Goal: Task Accomplishment & Management: Use online tool/utility

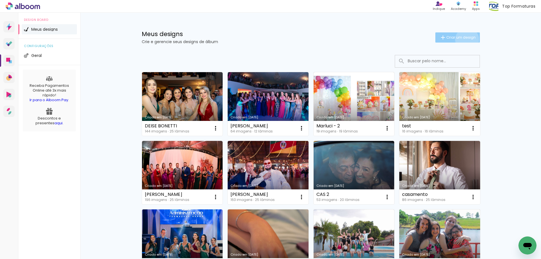
click at [463, 39] on span "Criar um design" at bounding box center [460, 37] width 29 height 4
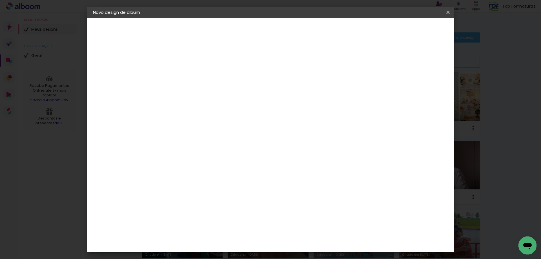
click at [185, 77] on input at bounding box center [185, 75] width 0 height 9
type input "m"
type input "MARINA"
type paper-input "MARINA"
click at [0, 0] on slot "Avançar" at bounding box center [0, 0] width 0 height 0
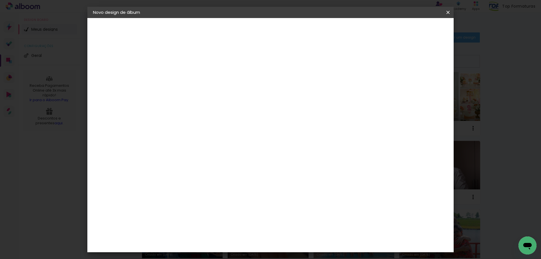
click at [0, 0] on slot "Avançar" at bounding box center [0, 0] width 0 height 0
click at [244, 235] on span "25 × 25 cm" at bounding box center [233, 242] width 21 height 15
click at [277, 27] on paper-button "Avançar" at bounding box center [263, 30] width 28 height 10
click at [412, 30] on span "Iniciar design" at bounding box center [400, 30] width 26 height 4
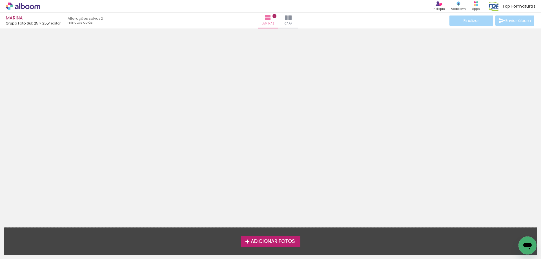
click at [266, 239] on span "Adicionar Fotos" at bounding box center [273, 241] width 44 height 5
click at [0, 0] on input "file" at bounding box center [0, 0] width 0 height 0
click at [273, 241] on span "Adicionar Fotos" at bounding box center [273, 241] width 44 height 5
click at [0, 0] on input "file" at bounding box center [0, 0] width 0 height 0
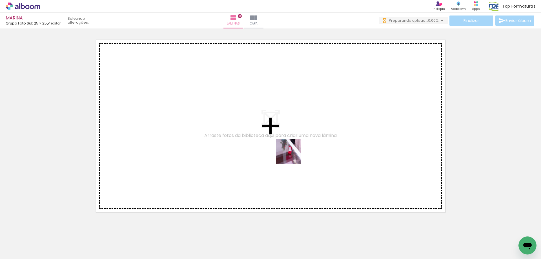
drag, startPoint x: 60, startPoint y: 240, endPoint x: 293, endPoint y: 155, distance: 247.1
click at [293, 155] on quentale-workspace at bounding box center [270, 129] width 541 height 259
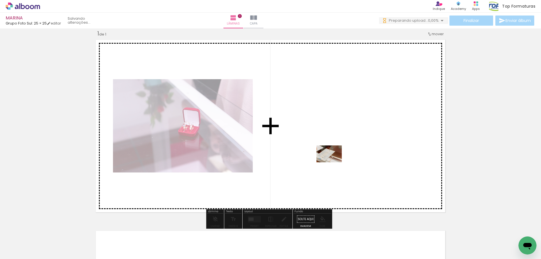
drag, startPoint x: 256, startPoint y: 240, endPoint x: 333, endPoint y: 162, distance: 109.7
click at [333, 162] on quentale-workspace at bounding box center [270, 129] width 541 height 259
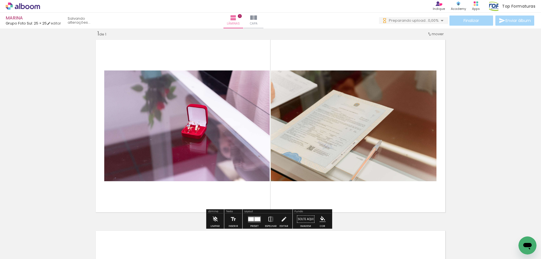
click at [252, 219] on div at bounding box center [251, 219] width 6 height 4
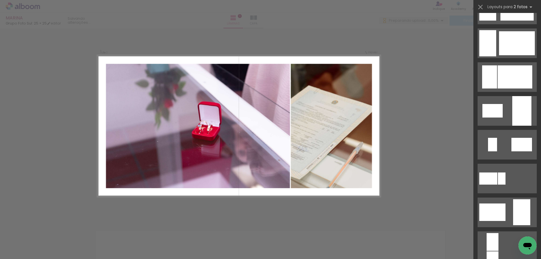
scroll to position [1042, 0]
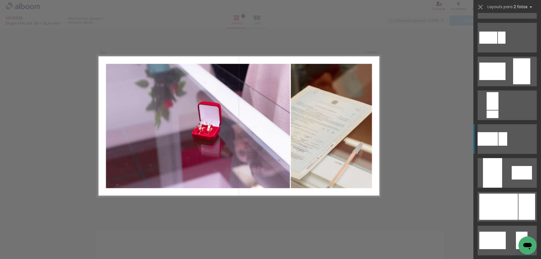
click at [512, 201] on div at bounding box center [498, 206] width 39 height 26
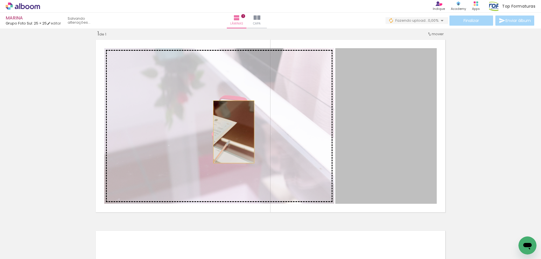
drag, startPoint x: 378, startPoint y: 125, endPoint x: 231, endPoint y: 132, distance: 147.1
click at [0, 0] on slot at bounding box center [0, 0] width 0 height 0
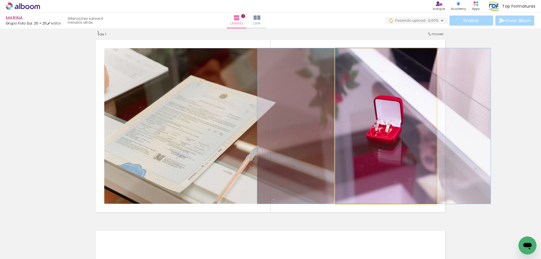
drag, startPoint x: 378, startPoint y: 130, endPoint x: 365, endPoint y: 129, distance: 12.1
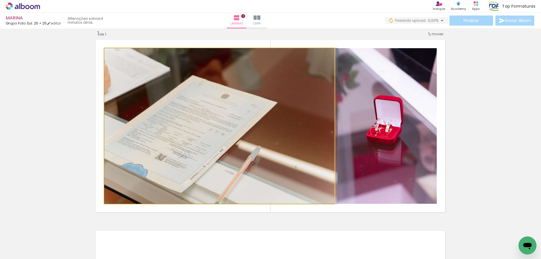
drag, startPoint x: 271, startPoint y: 140, endPoint x: 286, endPoint y: 139, distance: 15.0
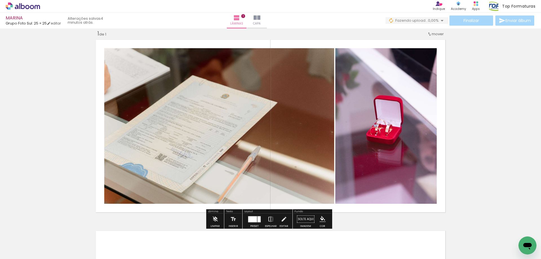
click at [255, 219] on div at bounding box center [252, 219] width 9 height 6
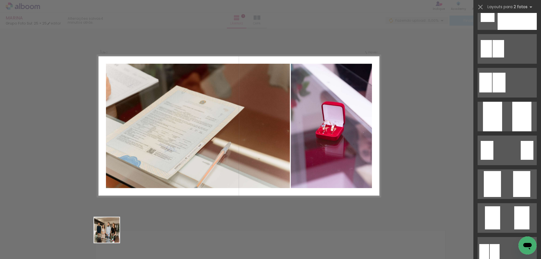
scroll to position [1216, 0]
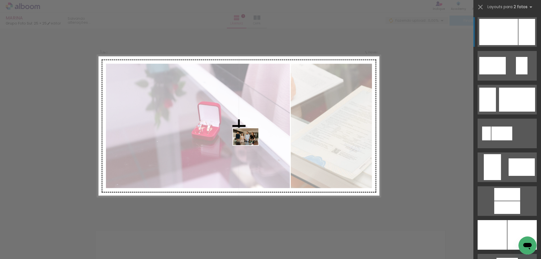
drag, startPoint x: 92, startPoint y: 244, endPoint x: 250, endPoint y: 145, distance: 186.2
click at [250, 145] on quentale-workspace at bounding box center [270, 129] width 541 height 259
drag, startPoint x: 83, startPoint y: 239, endPoint x: 226, endPoint y: 130, distance: 180.4
click at [226, 130] on quentale-workspace at bounding box center [270, 129] width 541 height 259
drag, startPoint x: 90, startPoint y: 239, endPoint x: 215, endPoint y: 166, distance: 144.0
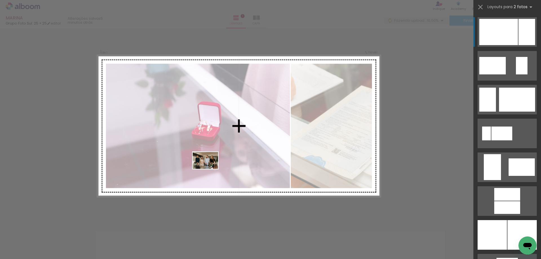
click at [215, 166] on quentale-workspace at bounding box center [270, 129] width 541 height 259
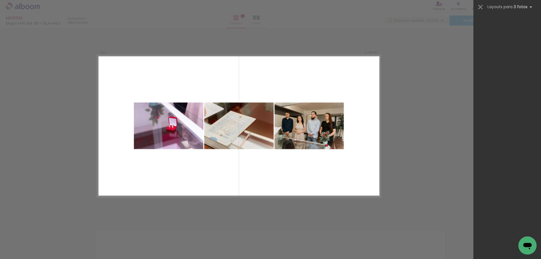
scroll to position [0, 0]
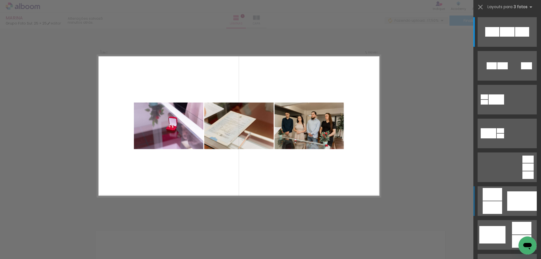
click at [255, 75] on quentale-layouter at bounding box center [238, 125] width 283 height 141
click at [256, 108] on quentale-photo at bounding box center [238, 125] width 69 height 47
click at [318, 107] on div at bounding box center [320, 107] width 5 height 5
click at [318, 129] on paper-item at bounding box center [320, 130] width 8 height 3
click at [318, 115] on paper-item at bounding box center [320, 114] width 8 height 3
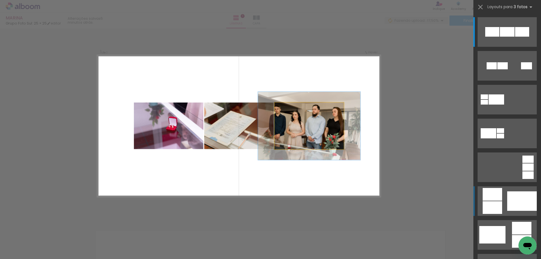
drag, startPoint x: 283, startPoint y: 108, endPoint x: 293, endPoint y: 108, distance: 9.6
click at [293, 108] on div at bounding box center [292, 107] width 7 height 7
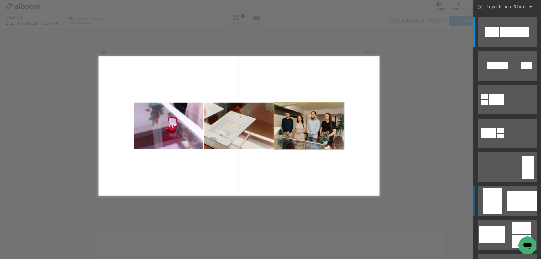
drag, startPoint x: 292, startPoint y: 108, endPoint x: 276, endPoint y: 106, distance: 16.6
type paper-slider "100"
click at [276, 106] on div at bounding box center [291, 107] width 31 height 7
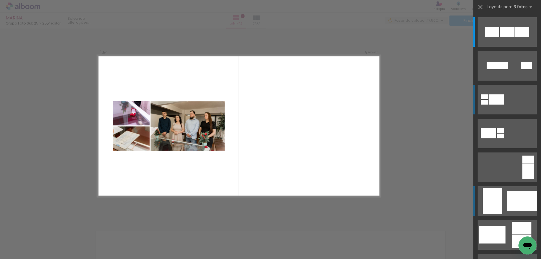
click at [497, 100] on div at bounding box center [495, 99] width 15 height 10
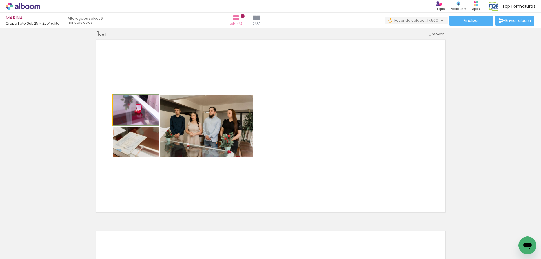
drag, startPoint x: 142, startPoint y: 115, endPoint x: 132, endPoint y: 111, distance: 10.5
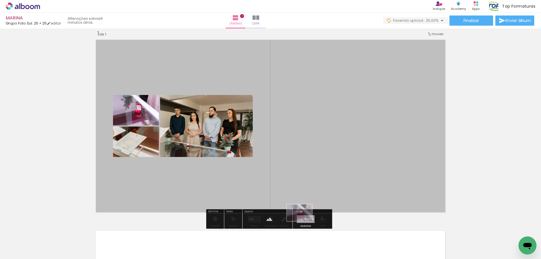
drag, startPoint x: 64, startPoint y: 243, endPoint x: 303, endPoint y: 221, distance: 240.0
click at [303, 221] on quentale-workspace at bounding box center [270, 129] width 541 height 259
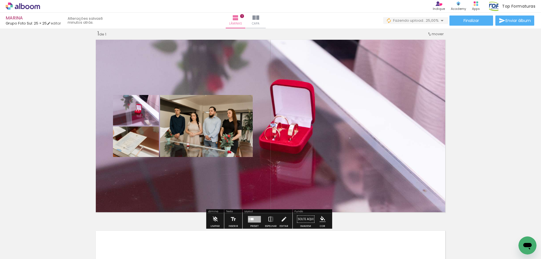
drag, startPoint x: 288, startPoint y: 122, endPoint x: 329, endPoint y: 122, distance: 40.5
click at [329, 122] on quentale-layouter at bounding box center [270, 125] width 354 height 177
click at [328, 122] on quentale-layouter at bounding box center [270, 125] width 354 height 177
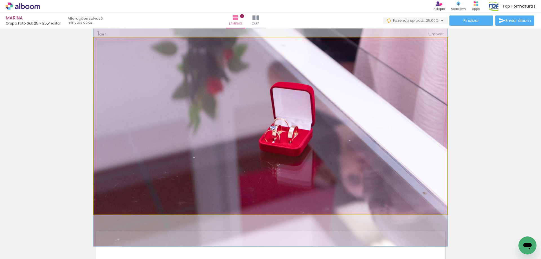
drag, startPoint x: 307, startPoint y: 112, endPoint x: 356, endPoint y: 115, distance: 49.1
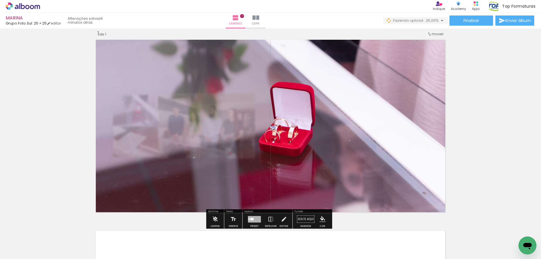
click at [251, 218] on div at bounding box center [251, 219] width 3 height 2
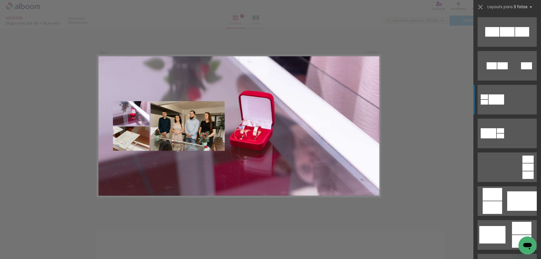
scroll to position [68, 0]
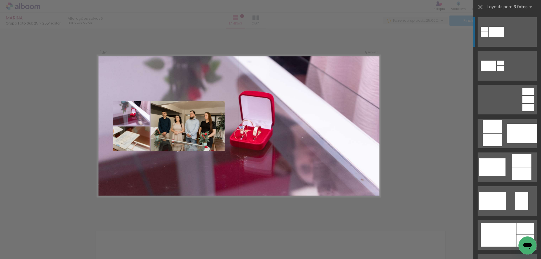
click at [140, 112] on quentale-photo at bounding box center [131, 113] width 37 height 24
click at [133, 114] on quentale-photo at bounding box center [131, 113] width 37 height 24
drag, startPoint x: 133, startPoint y: 114, endPoint x: 141, endPoint y: 121, distance: 11.0
click at [139, 118] on quentale-photo at bounding box center [131, 113] width 37 height 24
click at [345, 125] on quentale-layouter at bounding box center [238, 125] width 283 height 141
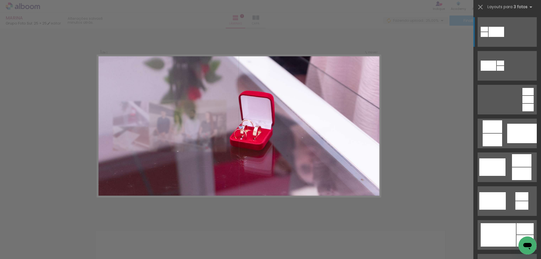
click at [186, 123] on quentale-photo at bounding box center [238, 125] width 283 height 141
click at [47, 231] on iron-icon at bounding box center [44, 229] width 6 height 6
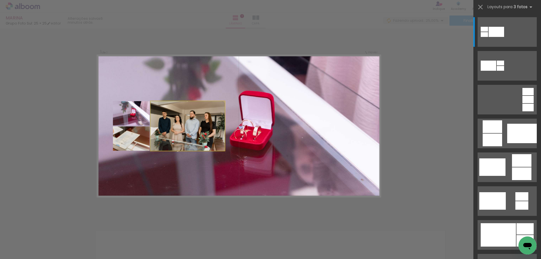
click at [193, 125] on quentale-photo at bounding box center [187, 126] width 74 height 50
drag, startPoint x: 132, startPoint y: 120, endPoint x: 133, endPoint y: 117, distance: 3.1
drag, startPoint x: 130, startPoint y: 111, endPoint x: 333, endPoint y: 120, distance: 202.6
click at [333, 120] on quentale-layouter at bounding box center [238, 125] width 283 height 141
click at [496, 27] on div at bounding box center [495, 32] width 15 height 10
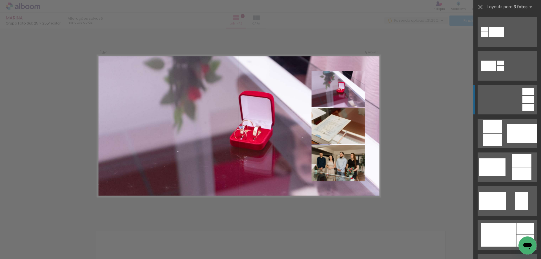
click at [514, 100] on quentale-layouter at bounding box center [506, 100] width 59 height 30
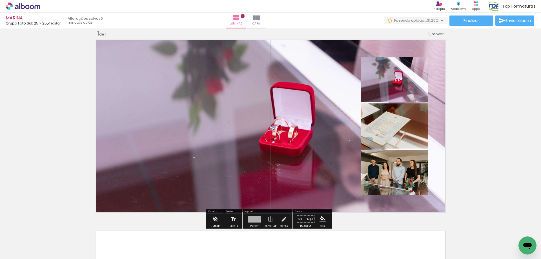
click at [399, 79] on quentale-photo at bounding box center [394, 79] width 67 height 45
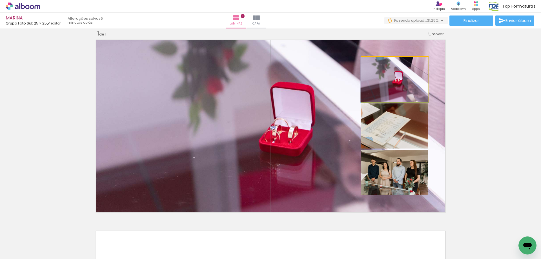
click at [393, 81] on quentale-photo at bounding box center [394, 79] width 67 height 45
click at [396, 80] on quentale-photo at bounding box center [394, 79] width 67 height 45
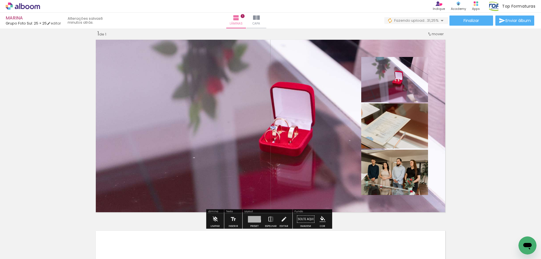
click at [401, 75] on quentale-photo at bounding box center [394, 79] width 67 height 45
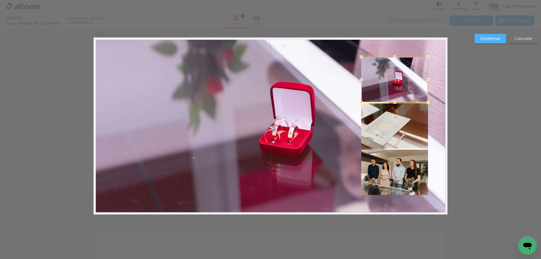
click at [404, 79] on div at bounding box center [394, 79] width 67 height 45
click at [437, 111] on quentale-layouter at bounding box center [270, 125] width 354 height 177
click at [0, 0] on slot "Confirmar" at bounding box center [0, 0] width 0 height 0
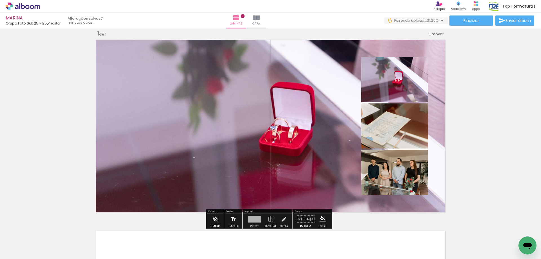
click at [400, 126] on quentale-photo at bounding box center [394, 125] width 67 height 45
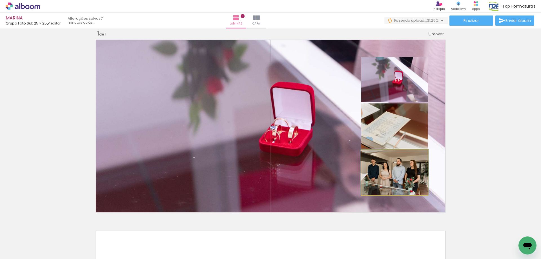
click at [387, 163] on quentale-photo at bounding box center [394, 171] width 67 height 45
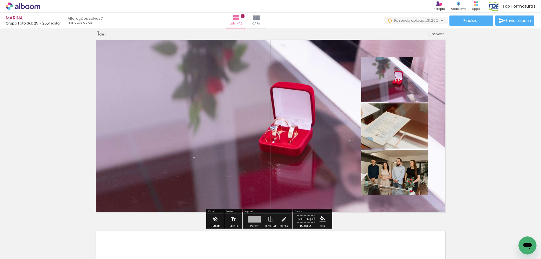
click at [388, 125] on quentale-photo at bounding box center [394, 125] width 67 height 45
click at [390, 87] on quentale-photo at bounding box center [394, 79] width 67 height 45
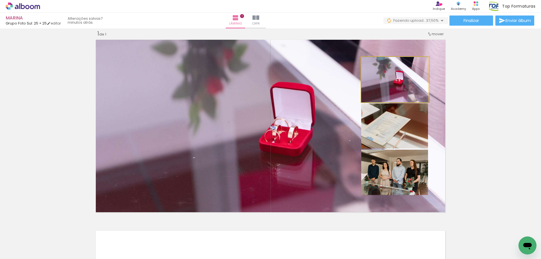
drag, startPoint x: 390, startPoint y: 87, endPoint x: 410, endPoint y: 82, distance: 21.2
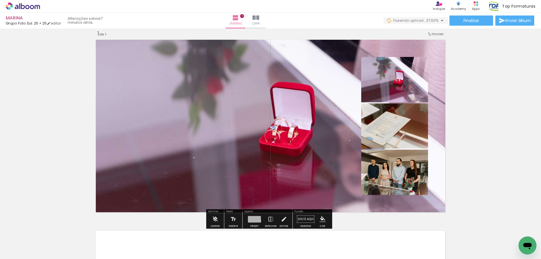
click at [392, 83] on quentale-photo at bounding box center [394, 79] width 67 height 45
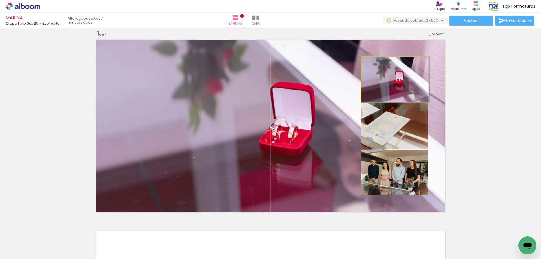
drag, startPoint x: 392, startPoint y: 83, endPoint x: 394, endPoint y: 91, distance: 8.3
click at [61, 237] on div at bounding box center [57, 240] width 28 height 19
click at [46, 232] on div at bounding box center [57, 240] width 28 height 19
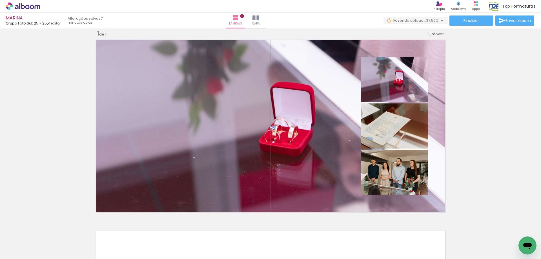
click at [45, 230] on iron-icon at bounding box center [44, 229] width 6 height 6
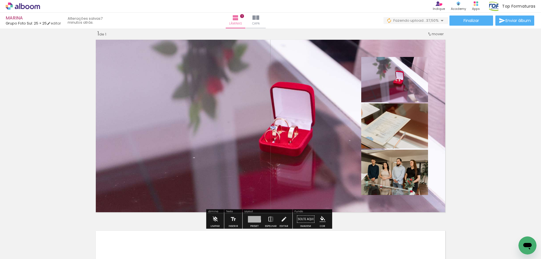
click at [366, 73] on quentale-photo at bounding box center [394, 79] width 67 height 45
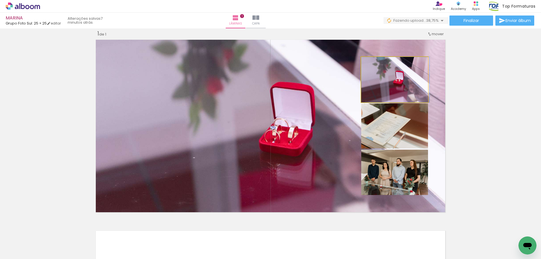
drag, startPoint x: 372, startPoint y: 84, endPoint x: 377, endPoint y: 77, distance: 8.1
click at [377, 77] on quentale-photo at bounding box center [394, 79] width 67 height 45
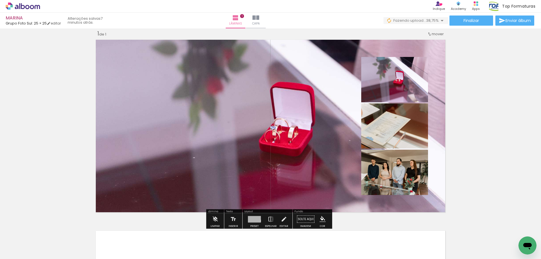
click at [377, 77] on quentale-photo at bounding box center [394, 79] width 67 height 45
click at [380, 112] on div at bounding box center [385, 109] width 22 height 9
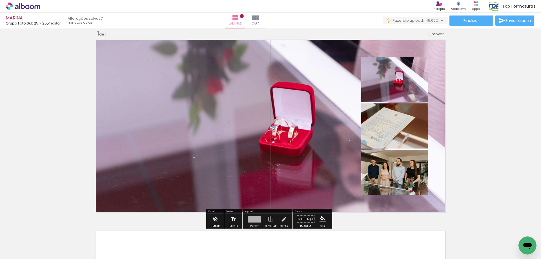
click at [391, 129] on quentale-photo at bounding box center [394, 125] width 67 height 45
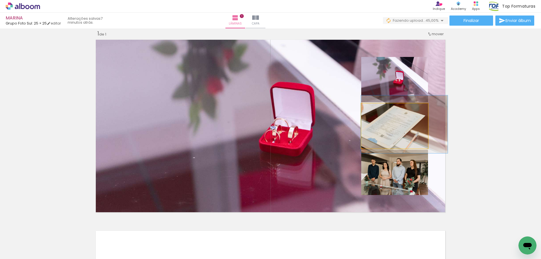
drag, startPoint x: 391, startPoint y: 129, endPoint x: 405, endPoint y: 127, distance: 13.9
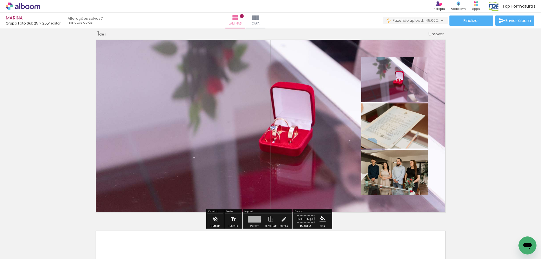
click at [251, 219] on div at bounding box center [254, 219] width 13 height 6
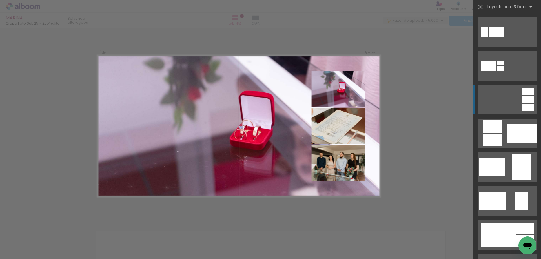
scroll to position [135, 0]
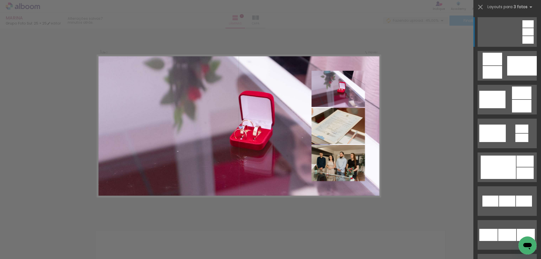
click at [344, 91] on quentale-photo at bounding box center [337, 89] width 53 height 36
click at [337, 91] on quentale-photo at bounding box center [337, 89] width 53 height 36
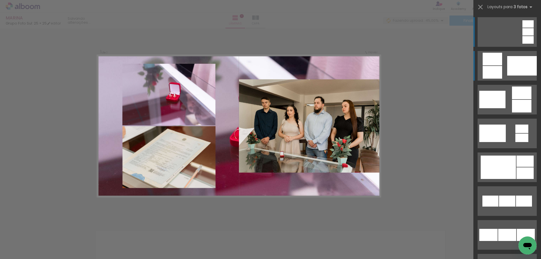
click at [493, 63] on div at bounding box center [491, 59] width 19 height 13
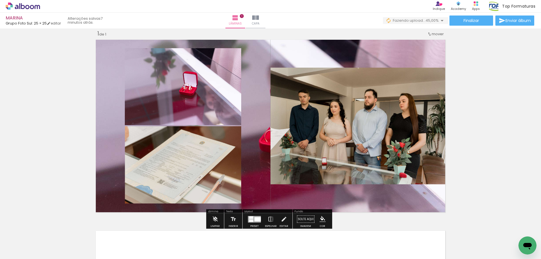
click at [197, 83] on quentale-photo at bounding box center [183, 86] width 116 height 77
click at [196, 83] on quentale-photo at bounding box center [183, 86] width 116 height 77
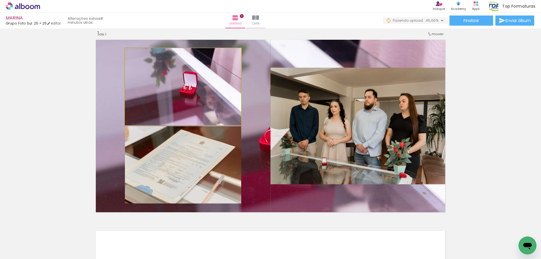
click at [196, 83] on quentale-photo at bounding box center [183, 86] width 116 height 77
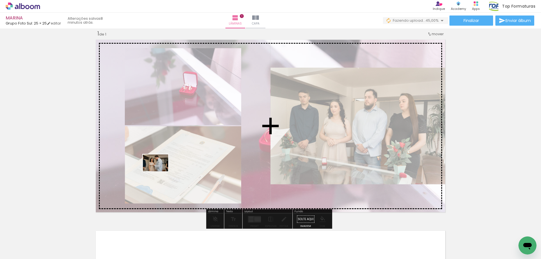
drag, startPoint x: 129, startPoint y: 243, endPoint x: 160, endPoint y: 171, distance: 78.3
click at [160, 171] on quentale-workspace at bounding box center [270, 129] width 541 height 259
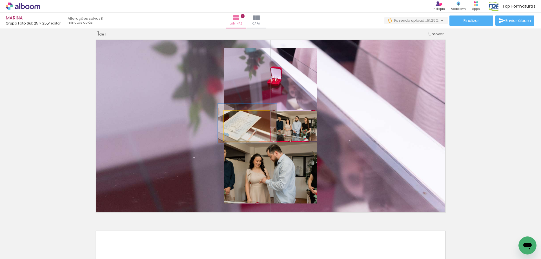
drag, startPoint x: 256, startPoint y: 127, endPoint x: 251, endPoint y: 125, distance: 6.1
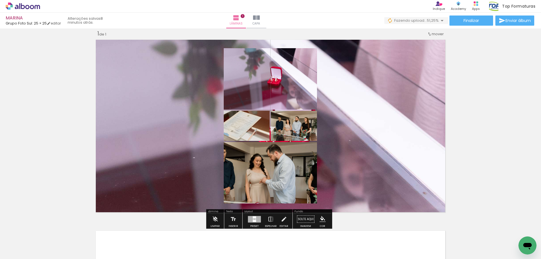
click at [432, 33] on span "mover" at bounding box center [437, 33] width 12 height 5
click at [431, 33] on span "1" at bounding box center [430, 32] width 1 height 9
click at [465, 43] on div "Inserir lâmina 1 de 1" at bounding box center [270, 214] width 541 height 382
click at [272, 173] on quentale-photo at bounding box center [270, 172] width 93 height 61
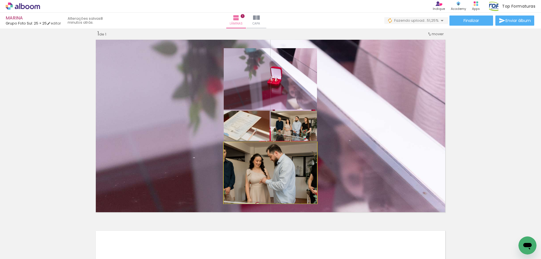
click at [280, 173] on quentale-photo at bounding box center [270, 172] width 93 height 61
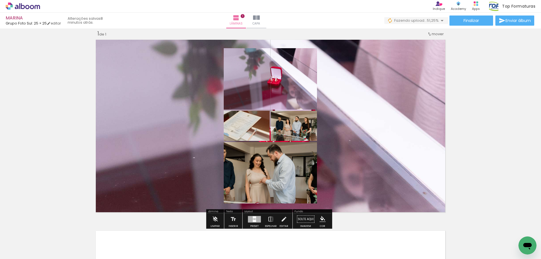
click at [267, 87] on quentale-photo at bounding box center [270, 78] width 93 height 61
click at [281, 217] on iron-icon at bounding box center [283, 218] width 6 height 11
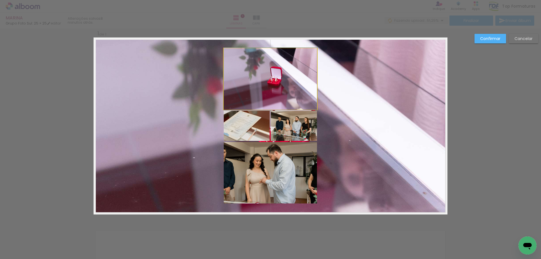
click at [272, 87] on quentale-photo at bounding box center [270, 78] width 93 height 61
click at [270, 177] on quentale-photo at bounding box center [270, 172] width 93 height 61
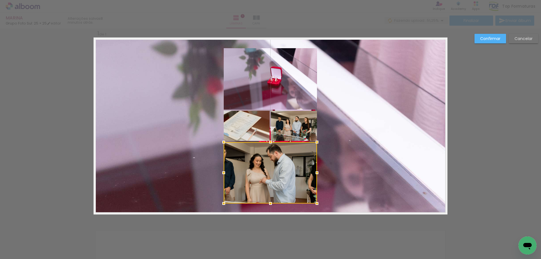
click at [501, 39] on paper-button "Confirmar" at bounding box center [490, 39] width 32 height 10
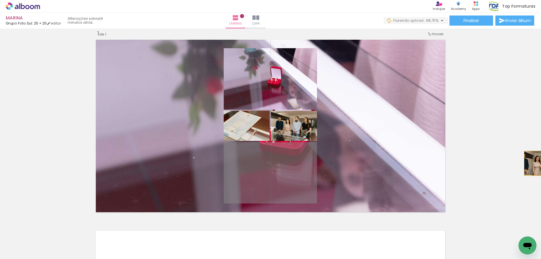
drag, startPoint x: 288, startPoint y: 165, endPoint x: 540, endPoint y: 163, distance: 252.3
click at [540, 163] on div "Inserir lâmina 1 de 1 Confirmar Cancelar" at bounding box center [270, 143] width 541 height 230
drag, startPoint x: 281, startPoint y: 171, endPoint x: 540, endPoint y: 173, distance: 259.0
click at [540, 173] on div "Inserir lâmina 1 de 1 Confirmar Cancelar" at bounding box center [270, 143] width 541 height 230
drag, startPoint x: 266, startPoint y: 171, endPoint x: 540, endPoint y: 165, distance: 274.0
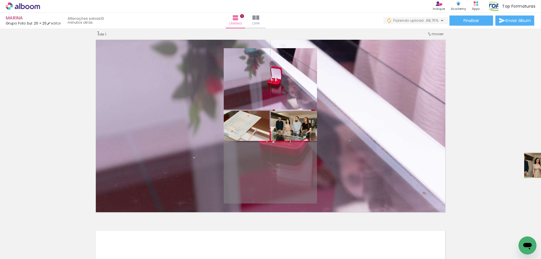
click at [540, 165] on div "Inserir lâmina 1 de 1 Confirmar Cancelar" at bounding box center [270, 143] width 541 height 230
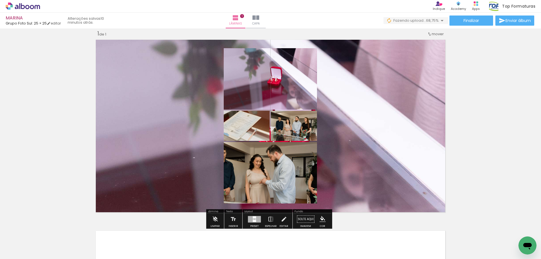
click at [287, 81] on quentale-photo at bounding box center [270, 78] width 93 height 61
click at [285, 158] on quentale-photo at bounding box center [270, 172] width 93 height 61
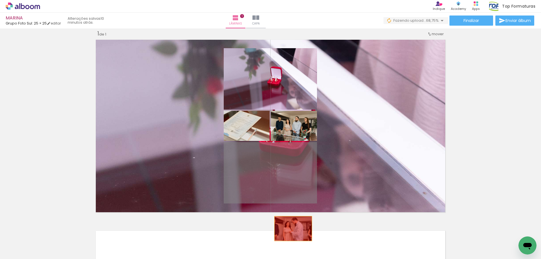
drag, startPoint x: 285, startPoint y: 158, endPoint x: 291, endPoint y: 228, distance: 70.9
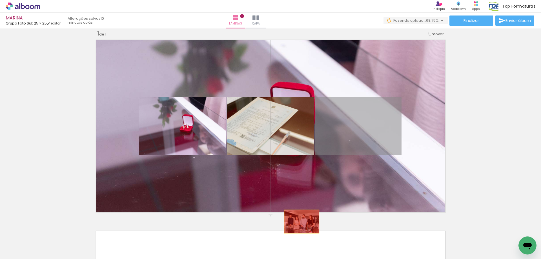
drag, startPoint x: 351, startPoint y: 130, endPoint x: 299, endPoint y: 221, distance: 104.4
click at [299, 221] on div "Inserir lâmina 1 de 1" at bounding box center [270, 214] width 541 height 382
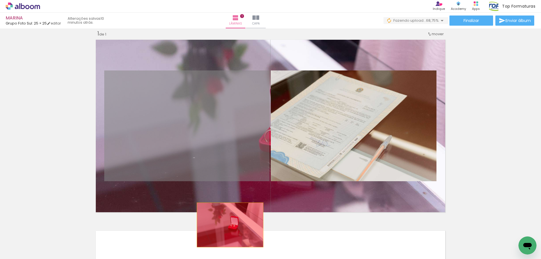
drag, startPoint x: 224, startPoint y: 144, endPoint x: 228, endPoint y: 225, distance: 80.9
click at [228, 225] on quentale-workspace at bounding box center [270, 129] width 541 height 259
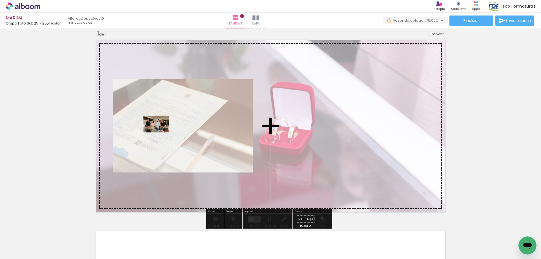
drag, startPoint x: 85, startPoint y: 243, endPoint x: 160, endPoint y: 132, distance: 133.6
click at [160, 132] on quentale-workspace at bounding box center [270, 129] width 541 height 259
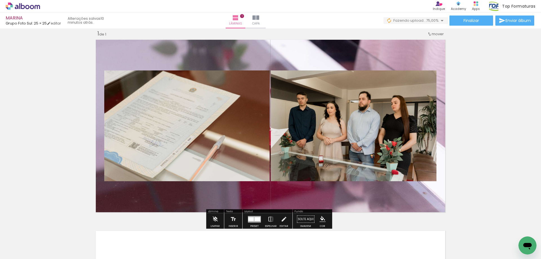
click at [254, 220] on div at bounding box center [257, 219] width 6 height 4
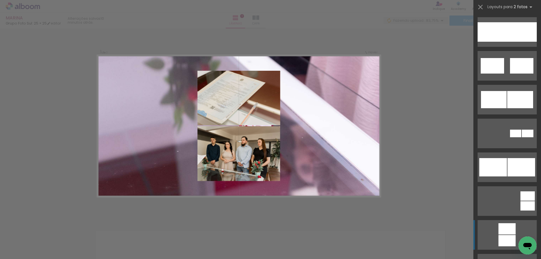
scroll to position [394, 0]
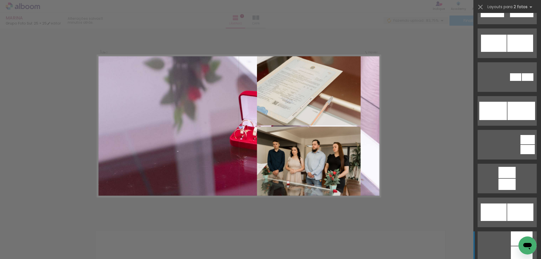
click at [493, 242] on quentale-layouter at bounding box center [506, 246] width 59 height 30
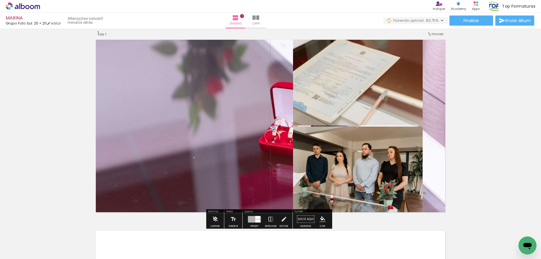
click at [254, 127] on quentale-layouter at bounding box center [270, 125] width 354 height 177
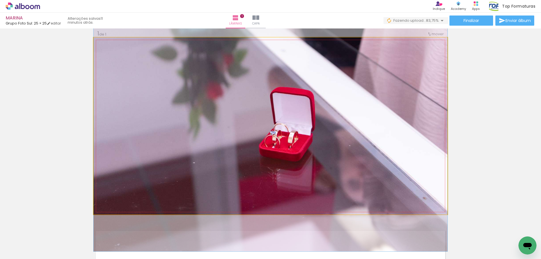
drag, startPoint x: 254, startPoint y: 127, endPoint x: 228, endPoint y: 132, distance: 26.9
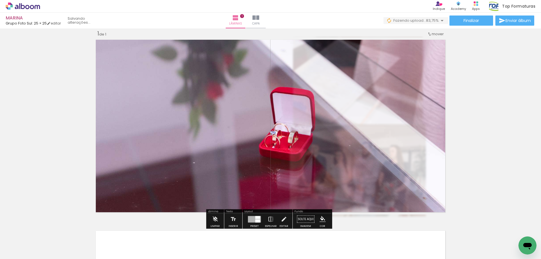
scroll to position [0, 0]
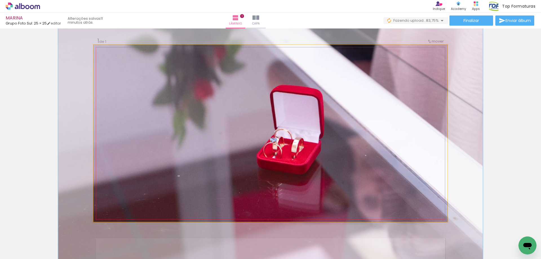
drag, startPoint x: 113, startPoint y: 59, endPoint x: 117, endPoint y: 59, distance: 3.9
type paper-slider "120"
click at [117, 59] on div at bounding box center [119, 59] width 5 height 5
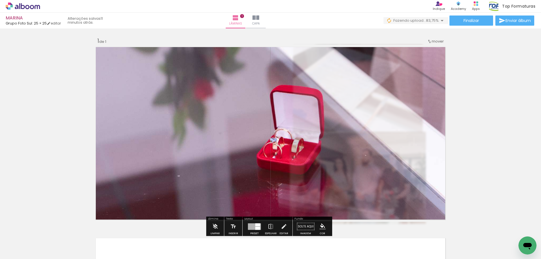
drag, startPoint x: 175, startPoint y: 59, endPoint x: 184, endPoint y: 60, distance: 8.8
type paper-slider "100"
click at [184, 55] on div "P&B Largura Cor" at bounding box center [280, 55] width 354 height 0
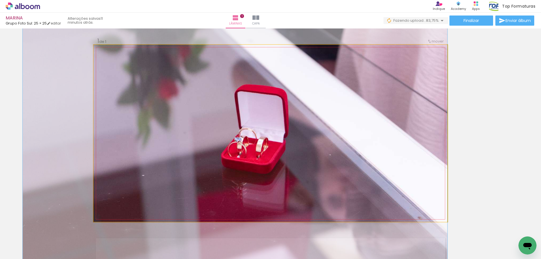
drag, startPoint x: 249, startPoint y: 113, endPoint x: 163, endPoint y: 113, distance: 86.4
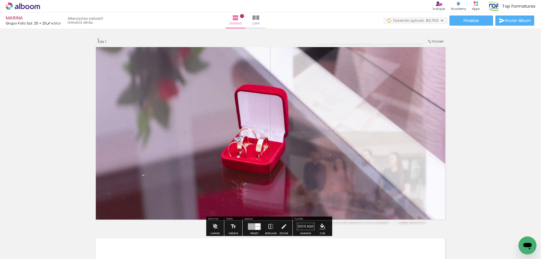
click at [0, 0] on slot "P&B" at bounding box center [0, 0] width 0 height 0
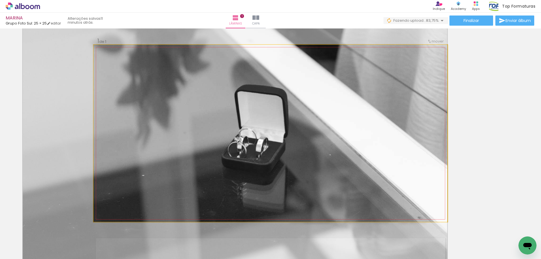
drag, startPoint x: 217, startPoint y: 131, endPoint x: 163, endPoint y: 131, distance: 53.8
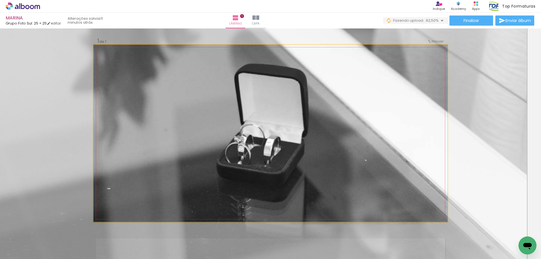
drag, startPoint x: 118, startPoint y: 58, endPoint x: 128, endPoint y: 58, distance: 9.9
click at [128, 58] on div at bounding box center [129, 59] width 5 height 5
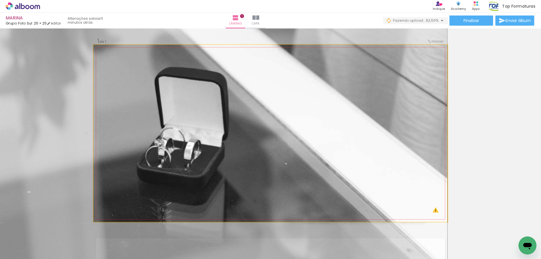
drag, startPoint x: 207, startPoint y: 110, endPoint x: 119, endPoint y: 113, distance: 88.7
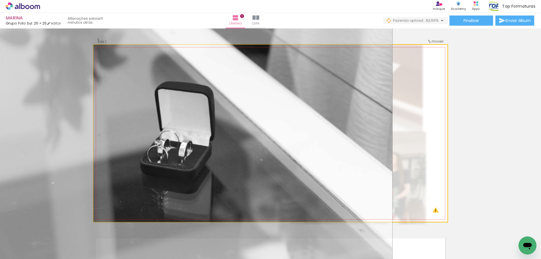
drag, startPoint x: 128, startPoint y: 59, endPoint x: 121, endPoint y: 61, distance: 7.0
click at [121, 61] on div at bounding box center [122, 59] width 5 height 5
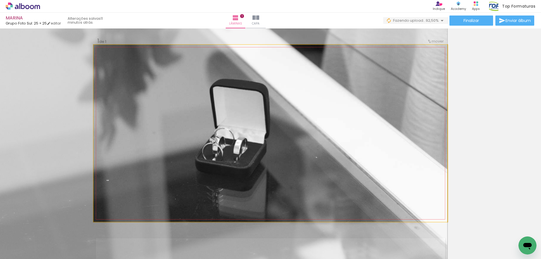
drag, startPoint x: 222, startPoint y: 109, endPoint x: 170, endPoint y: 107, distance: 52.7
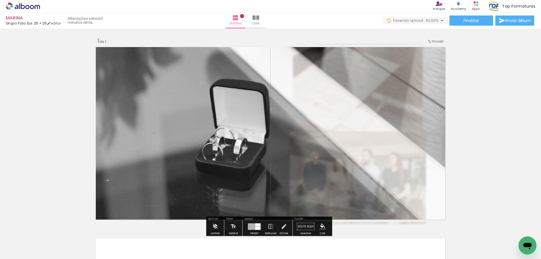
click at [478, 125] on div "Inserir lâmina 1 de 1" at bounding box center [270, 221] width 541 height 382
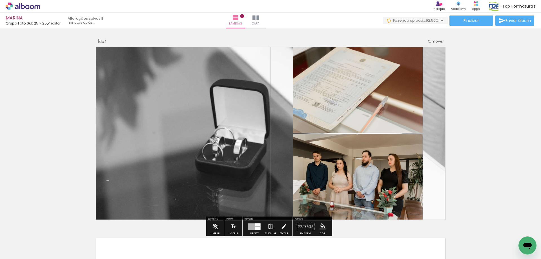
click at [246, 127] on quentale-layouter at bounding box center [270, 133] width 354 height 177
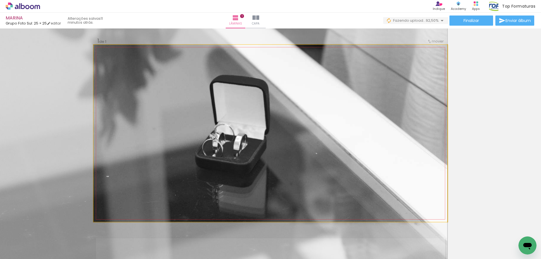
drag, startPoint x: 239, startPoint y: 129, endPoint x: 188, endPoint y: 125, distance: 51.1
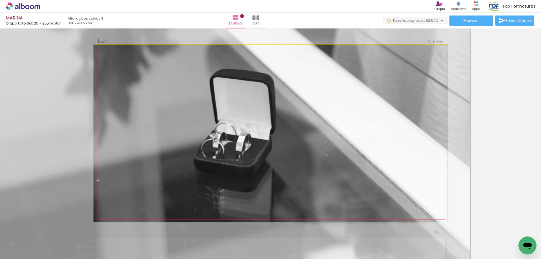
type paper-slider "147"
click at [125, 61] on div at bounding box center [125, 59] width 9 height 9
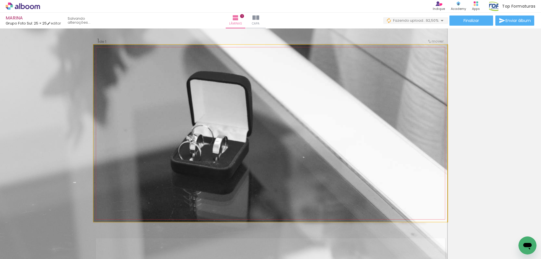
drag, startPoint x: 206, startPoint y: 109, endPoint x: 179, endPoint y: 111, distance: 27.1
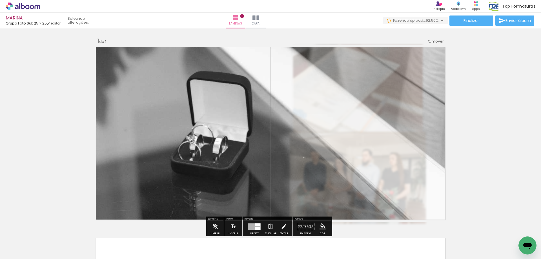
click at [506, 126] on div "Inserir lâmina 1 de 1" at bounding box center [270, 221] width 541 height 382
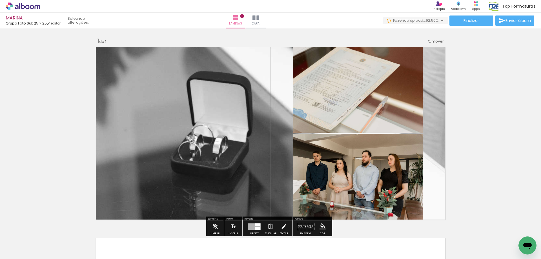
click at [218, 151] on quentale-layouter at bounding box center [270, 133] width 354 height 177
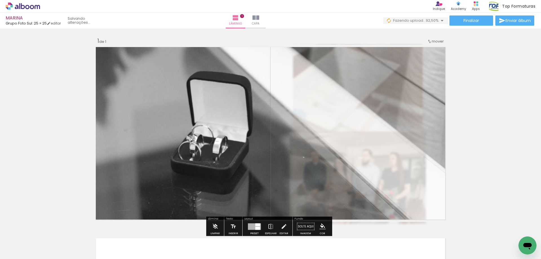
click at [0, 0] on slot "P&B" at bounding box center [0, 0] width 0 height 0
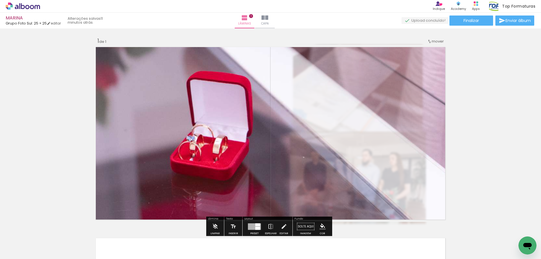
click at [379, 157] on quentale-photo at bounding box center [270, 133] width 354 height 177
click at [474, 138] on div "Inserir lâmina 1 de 1" at bounding box center [270, 221] width 541 height 382
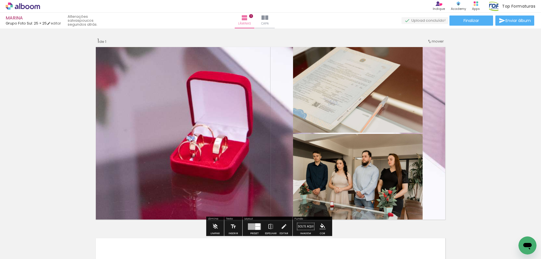
click at [490, 141] on div "Inserir lâmina 1 de 1" at bounding box center [270, 221] width 541 height 382
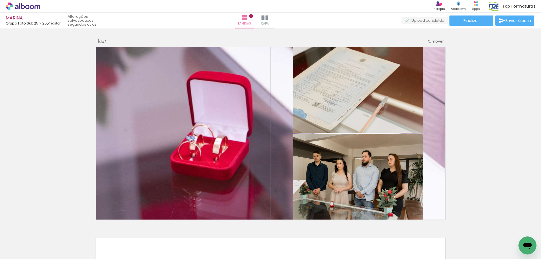
click at [492, 165] on div "Inserir lâmina 1 de 1" at bounding box center [270, 221] width 541 height 382
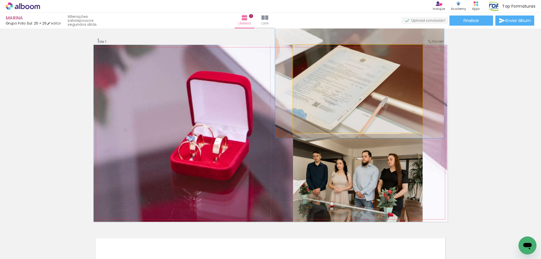
click at [349, 94] on quentale-photo at bounding box center [358, 89] width 130 height 88
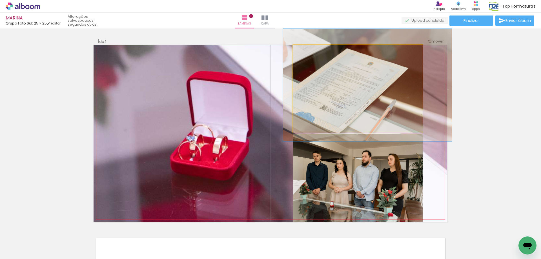
drag, startPoint x: 349, startPoint y: 92, endPoint x: 357, endPoint y: 96, distance: 8.6
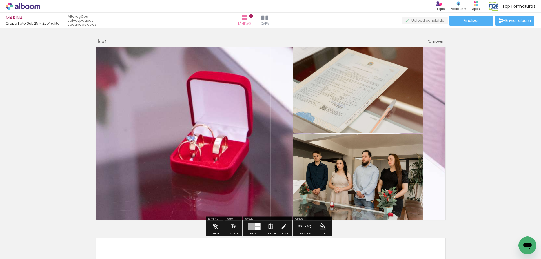
click at [238, 137] on quentale-layouter at bounding box center [270, 133] width 354 height 177
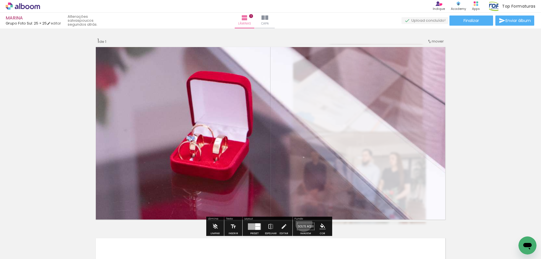
click at [302, 223] on paper-button "Solte aqui Imagem" at bounding box center [305, 228] width 20 height 14
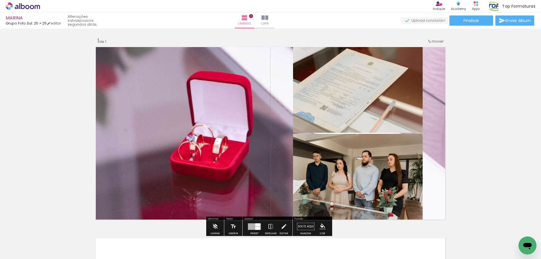
drag, startPoint x: 226, startPoint y: 156, endPoint x: 220, endPoint y: 144, distance: 13.2
click at [254, 199] on quentale-layouter at bounding box center [270, 133] width 354 height 177
drag, startPoint x: 219, startPoint y: 137, endPoint x: 219, endPoint y: 169, distance: 32.4
click at [219, 169] on quentale-layouter at bounding box center [270, 133] width 354 height 177
click at [222, 138] on quentale-layouter at bounding box center [270, 133] width 354 height 177
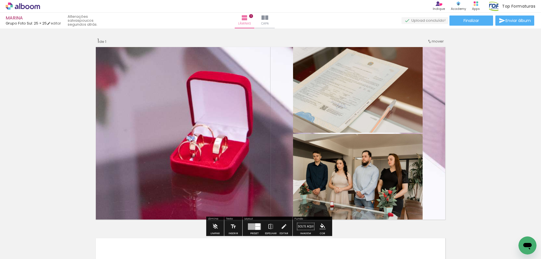
click at [222, 138] on quentale-photo at bounding box center [270, 133] width 354 height 177
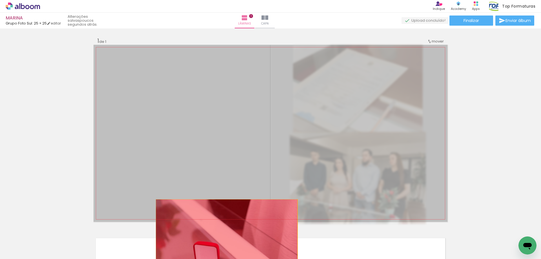
drag, startPoint x: 224, startPoint y: 135, endPoint x: 224, endPoint y: 235, distance: 99.9
click at [224, 235] on quentale-workspace at bounding box center [270, 129] width 541 height 259
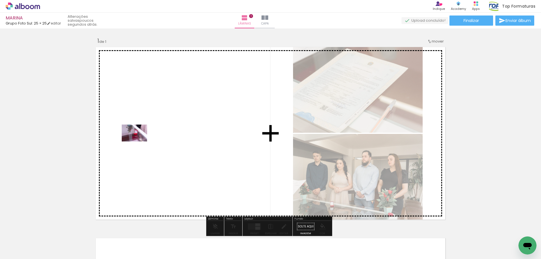
drag, startPoint x: 62, startPoint y: 241, endPoint x: 139, endPoint y: 141, distance: 125.7
click at [139, 141] on quentale-workspace at bounding box center [270, 129] width 541 height 259
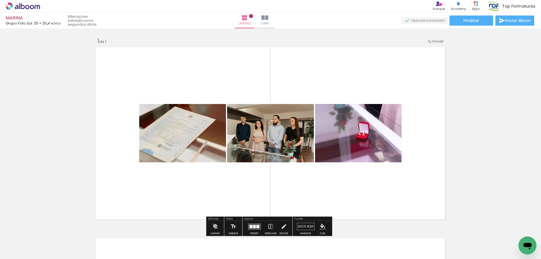
click at [255, 222] on div at bounding box center [254, 226] width 15 height 11
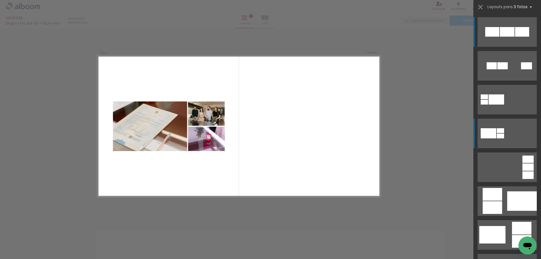
scroll to position [7, 0]
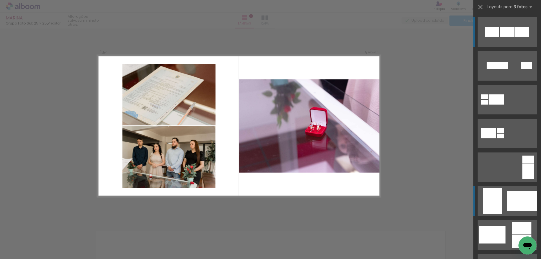
click at [497, 204] on div at bounding box center [491, 207] width 19 height 13
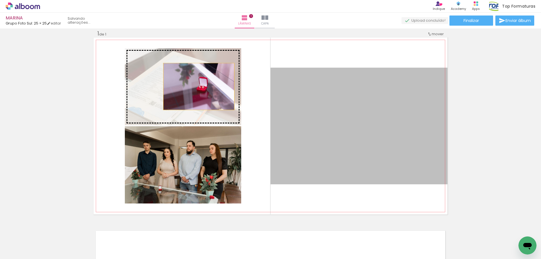
drag, startPoint x: 392, startPoint y: 115, endPoint x: 195, endPoint y: 86, distance: 198.8
click at [0, 0] on slot at bounding box center [0, 0] width 0 height 0
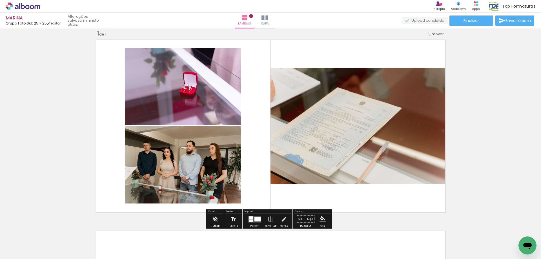
click at [345, 156] on quentale-photo at bounding box center [358, 126] width 177 height 117
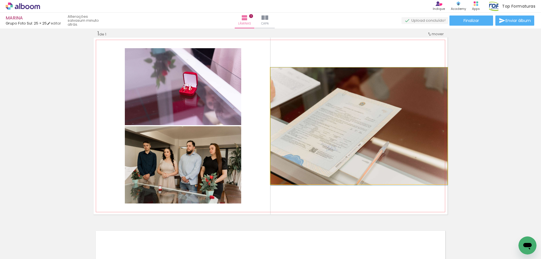
drag, startPoint x: 345, startPoint y: 152, endPoint x: 363, endPoint y: 152, distance: 18.3
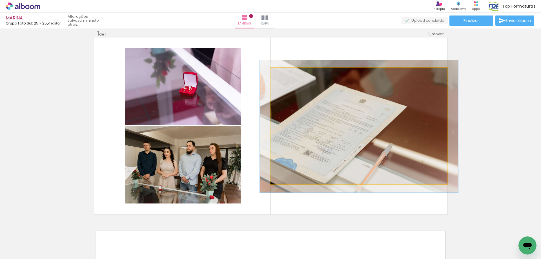
type paper-slider "112"
click at [285, 74] on div at bounding box center [285, 73] width 5 height 5
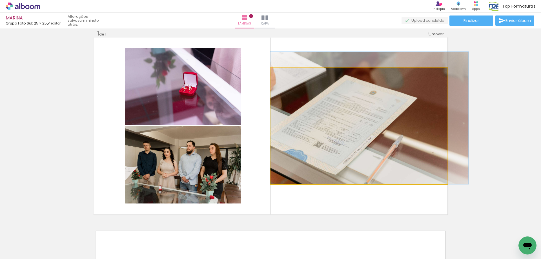
drag, startPoint x: 363, startPoint y: 122, endPoint x: 383, endPoint y: 113, distance: 21.4
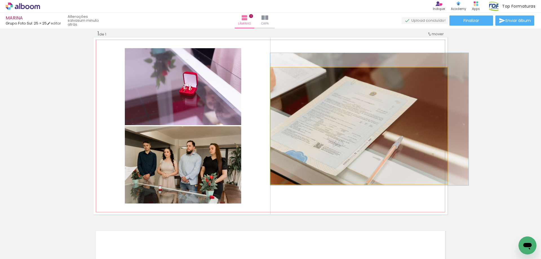
drag, startPoint x: 396, startPoint y: 108, endPoint x: 405, endPoint y: 110, distance: 9.1
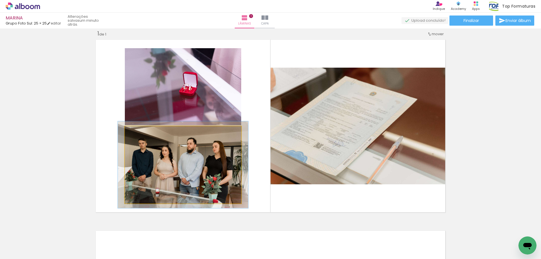
type paper-slider "112"
click at [139, 133] on div at bounding box center [140, 132] width 5 height 5
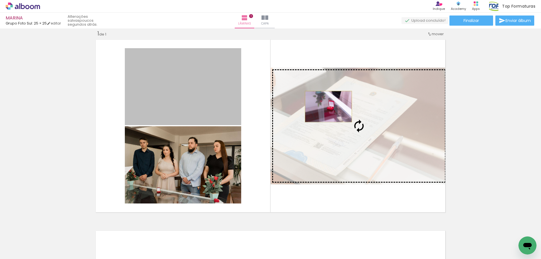
drag, startPoint x: 176, startPoint y: 78, endPoint x: 326, endPoint y: 106, distance: 153.0
click at [0, 0] on slot at bounding box center [0, 0] width 0 height 0
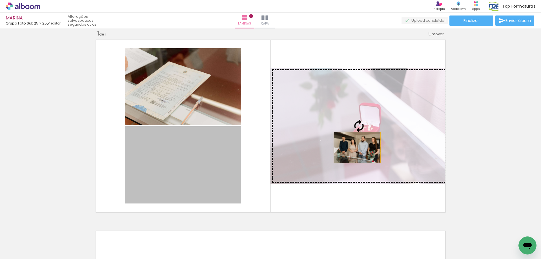
drag, startPoint x: 225, startPoint y: 173, endPoint x: 361, endPoint y: 146, distance: 138.9
click at [0, 0] on slot at bounding box center [0, 0] width 0 height 0
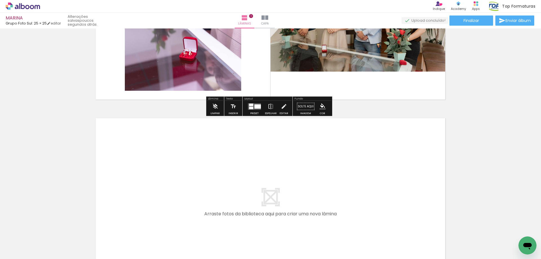
scroll to position [176, 0]
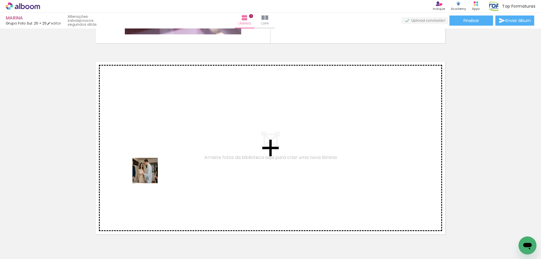
drag, startPoint x: 122, startPoint y: 239, endPoint x: 152, endPoint y: 166, distance: 79.1
click at [152, 166] on quentale-workspace at bounding box center [270, 129] width 541 height 259
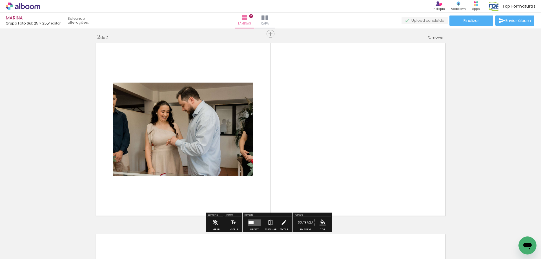
scroll to position [198, 0]
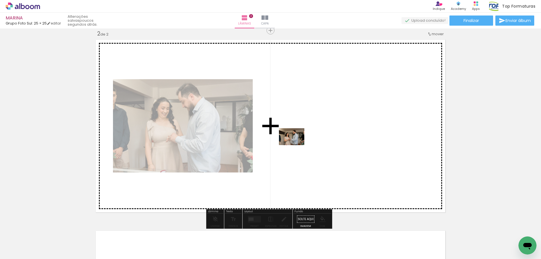
drag, startPoint x: 156, startPoint y: 241, endPoint x: 311, endPoint y: 135, distance: 187.1
click at [311, 135] on quentale-workspace at bounding box center [270, 129] width 541 height 259
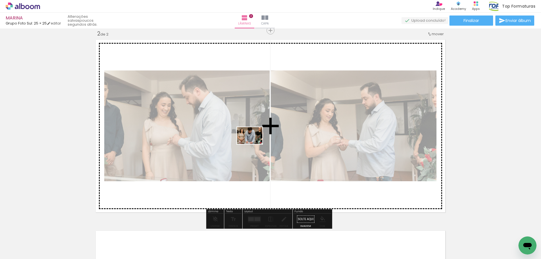
drag, startPoint x: 188, startPoint y: 238, endPoint x: 254, endPoint y: 144, distance: 114.8
click at [254, 144] on quentale-workspace at bounding box center [270, 129] width 541 height 259
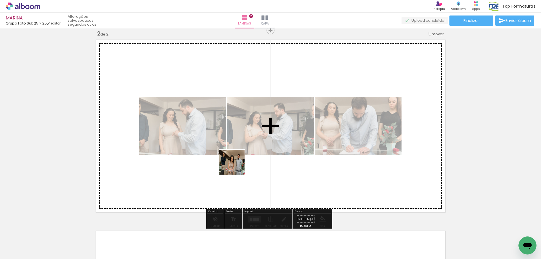
drag, startPoint x: 216, startPoint y: 242, endPoint x: 238, endPoint y: 148, distance: 96.0
click at [238, 148] on quentale-workspace at bounding box center [270, 129] width 541 height 259
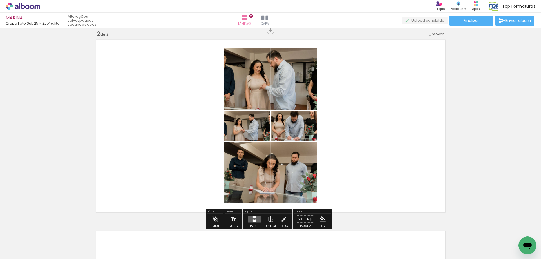
click at [251, 218] on quentale-layouter at bounding box center [254, 219] width 13 height 6
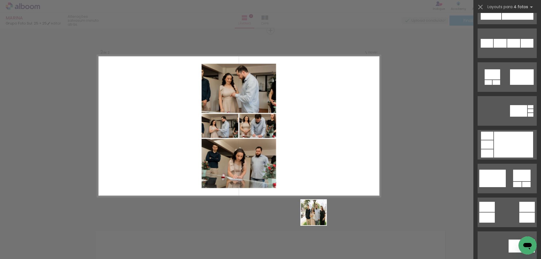
scroll to position [0, 0]
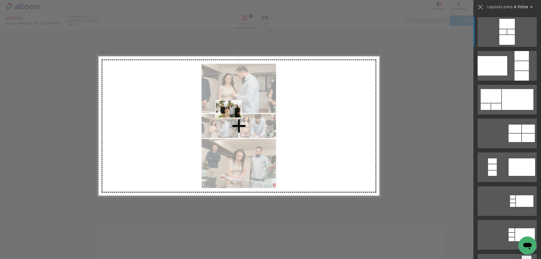
drag, startPoint x: 339, startPoint y: 240, endPoint x: 229, endPoint y: 111, distance: 168.5
click at [231, 115] on quentale-workspace at bounding box center [270, 129] width 541 height 259
drag, startPoint x: 344, startPoint y: 240, endPoint x: 246, endPoint y: 142, distance: 138.8
click at [246, 142] on quentale-workspace at bounding box center [270, 129] width 541 height 259
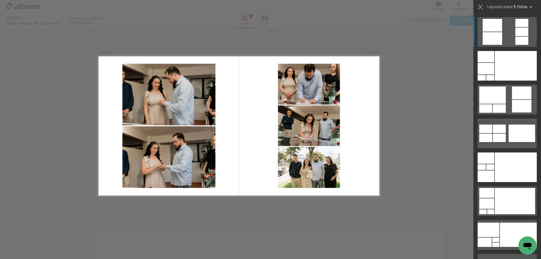
click at [255, 153] on div at bounding box center [238, 163] width 75 height 49
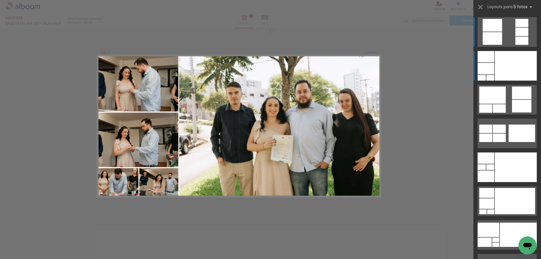
click at [494, 57] on div at bounding box center [515, 66] width 42 height 30
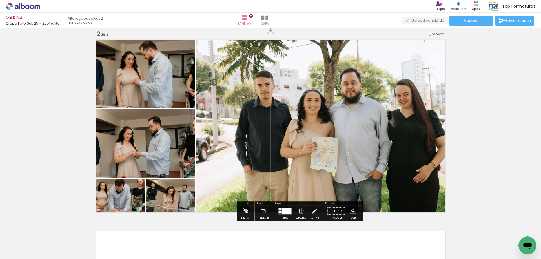
click at [280, 214] on quentale-layouter at bounding box center [284, 211] width 13 height 6
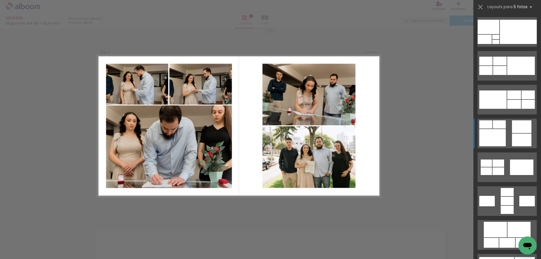
scroll to position [259, 0]
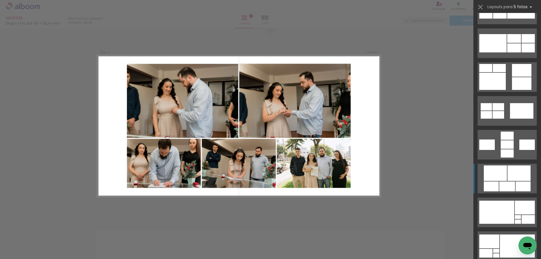
click at [503, 171] on div at bounding box center [494, 172] width 23 height 15
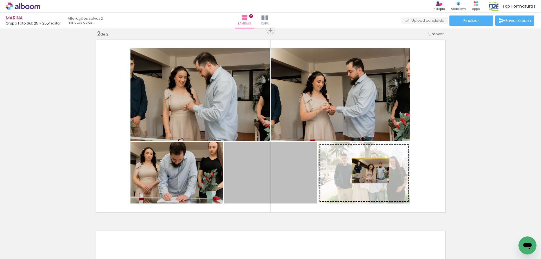
drag, startPoint x: 284, startPoint y: 170, endPoint x: 368, endPoint y: 171, distance: 84.5
click at [0, 0] on slot at bounding box center [0, 0] width 0 height 0
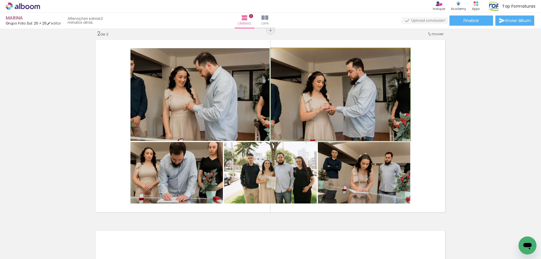
drag, startPoint x: 333, startPoint y: 100, endPoint x: 336, endPoint y: 89, distance: 11.3
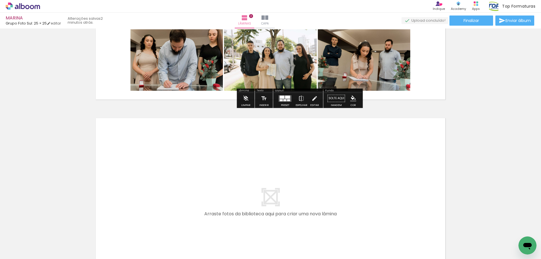
scroll to position [395, 0]
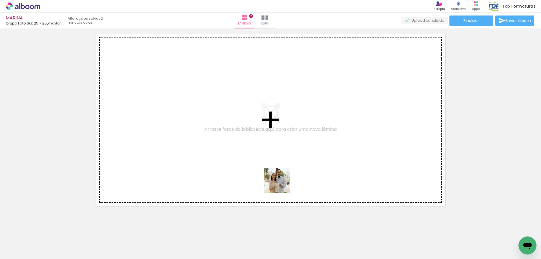
drag, startPoint x: 280, startPoint y: 236, endPoint x: 305, endPoint y: 213, distance: 33.9
click at [281, 175] on quentale-workspace at bounding box center [270, 129] width 541 height 259
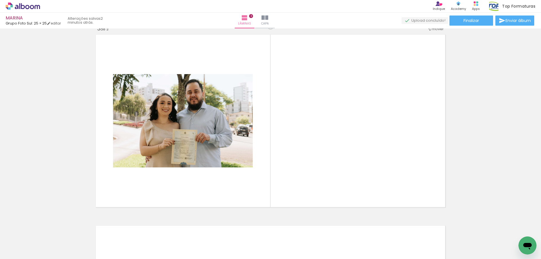
scroll to position [389, 0]
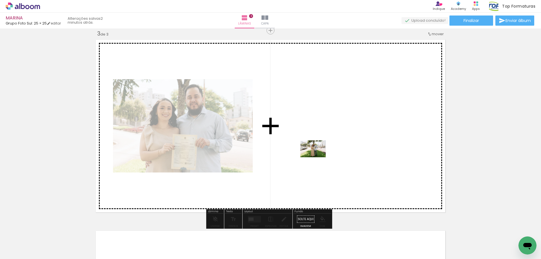
drag, startPoint x: 313, startPoint y: 245, endPoint x: 317, endPoint y: 157, distance: 87.9
click at [317, 157] on quentale-workspace at bounding box center [270, 129] width 541 height 259
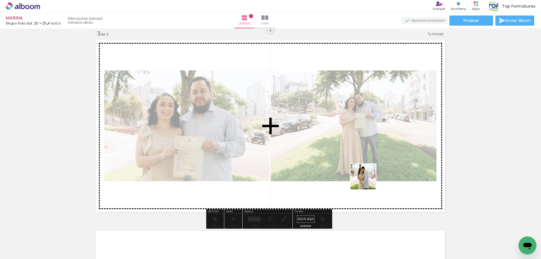
drag, startPoint x: 376, startPoint y: 242, endPoint x: 365, endPoint y: 169, distance: 74.6
click at [365, 169] on quentale-workspace at bounding box center [270, 129] width 541 height 259
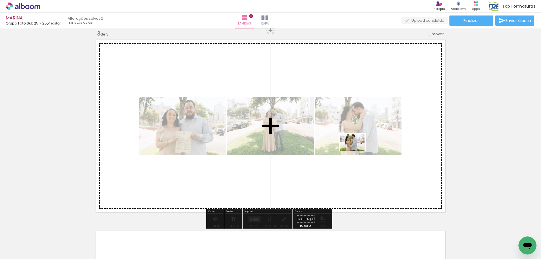
drag, startPoint x: 398, startPoint y: 237, endPoint x: 356, endPoint y: 151, distance: 96.0
click at [356, 151] on quentale-workspace at bounding box center [270, 129] width 541 height 259
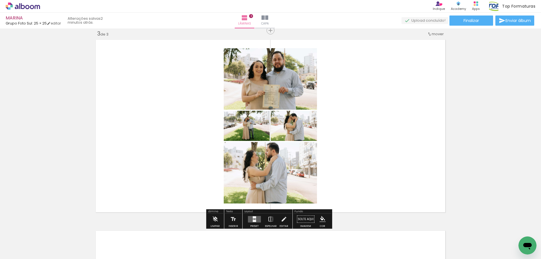
click at [251, 132] on quentale-photo at bounding box center [247, 126] width 46 height 30
click at [250, 217] on quentale-layouter at bounding box center [254, 219] width 13 height 6
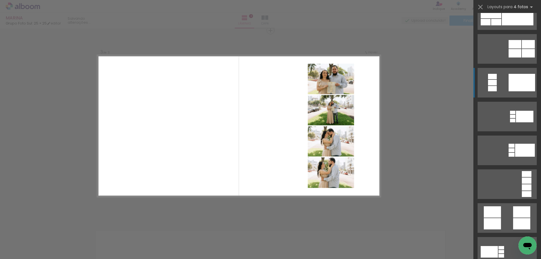
scroll to position [113, 0]
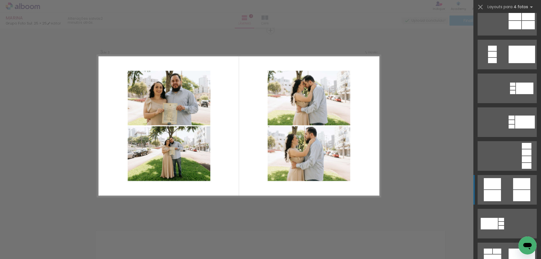
click at [493, 187] on div at bounding box center [491, 183] width 17 height 11
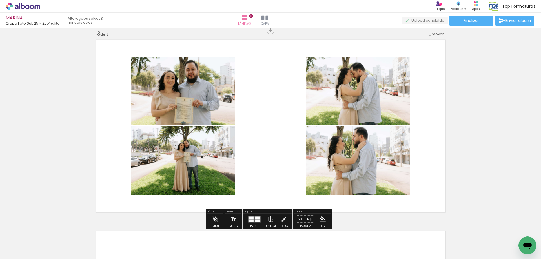
click at [252, 217] on div at bounding box center [250, 217] width 5 height 2
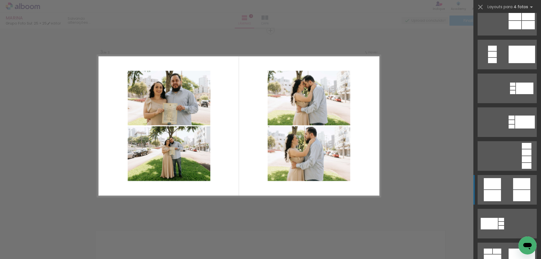
scroll to position [270, 0]
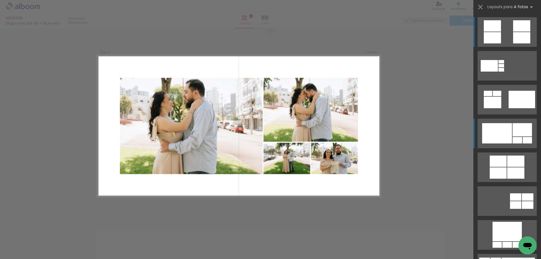
click at [497, 135] on div at bounding box center [497, 133] width 30 height 20
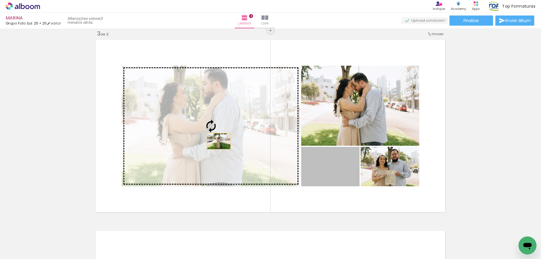
drag, startPoint x: 342, startPoint y: 168, endPoint x: 211, endPoint y: 137, distance: 134.0
click at [0, 0] on slot at bounding box center [0, 0] width 0 height 0
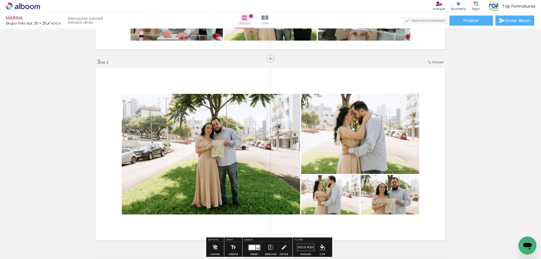
scroll to position [389, 0]
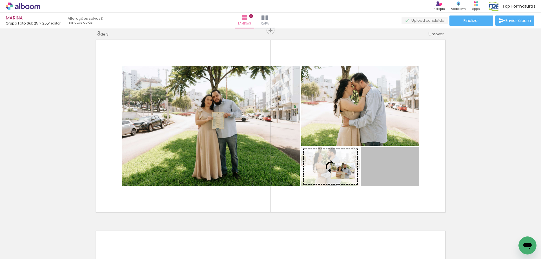
drag, startPoint x: 385, startPoint y: 170, endPoint x: 341, endPoint y: 171, distance: 43.9
click at [0, 0] on slot at bounding box center [0, 0] width 0 height 0
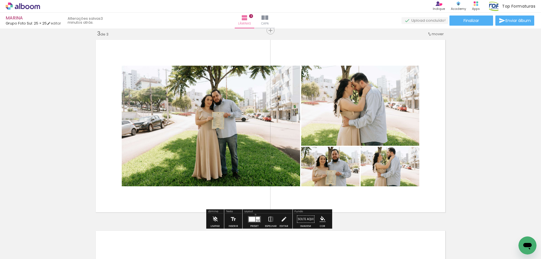
click at [254, 214] on div at bounding box center [254, 218] width 15 height 11
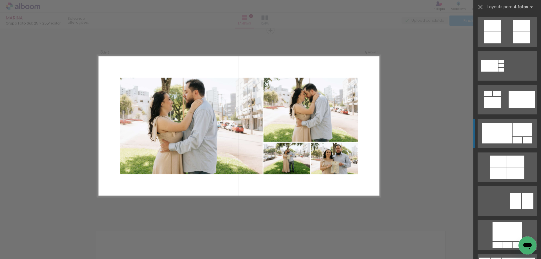
scroll to position [372, 0]
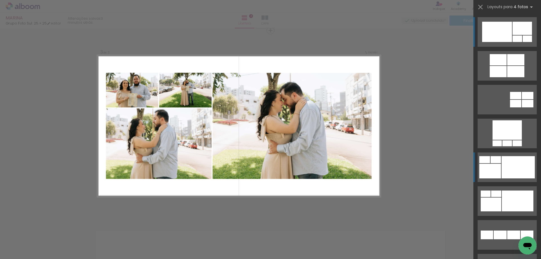
click at [517, 166] on div at bounding box center [517, 167] width 33 height 22
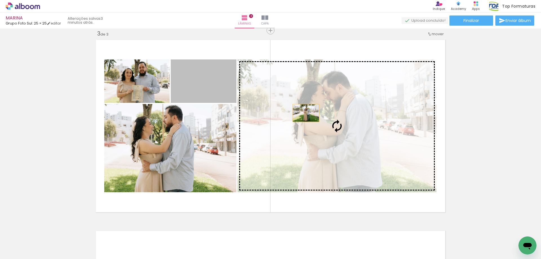
drag, startPoint x: 211, startPoint y: 88, endPoint x: 343, endPoint y: 125, distance: 136.2
click at [0, 0] on slot at bounding box center [0, 0] width 0 height 0
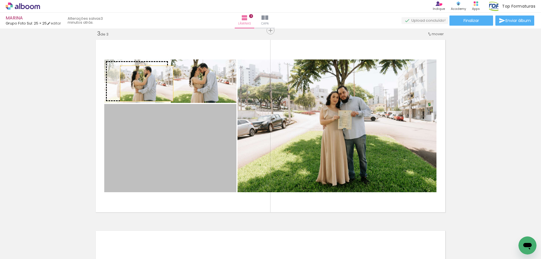
drag, startPoint x: 191, startPoint y: 132, endPoint x: 144, endPoint y: 83, distance: 66.9
click at [0, 0] on slot at bounding box center [0, 0] width 0 height 0
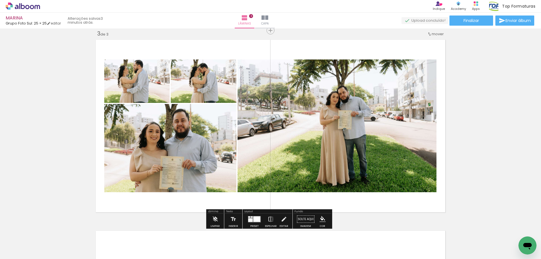
click at [362, 119] on quentale-photo at bounding box center [336, 125] width 199 height 133
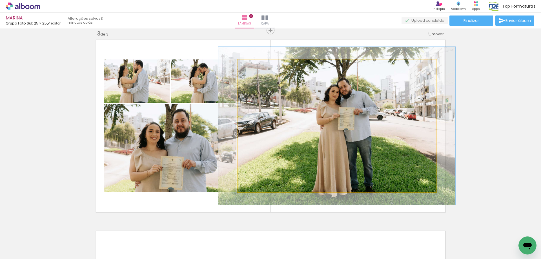
drag, startPoint x: 249, startPoint y: 66, endPoint x: 253, endPoint y: 66, distance: 3.7
type paper-slider "119"
click at [253, 66] on div at bounding box center [254, 65] width 5 height 5
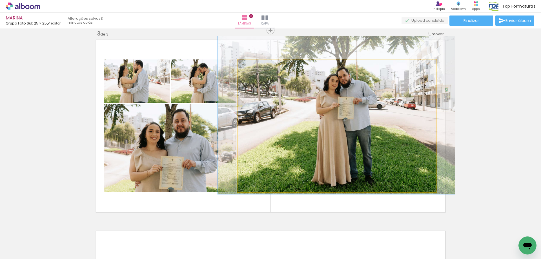
drag, startPoint x: 358, startPoint y: 119, endPoint x: 357, endPoint y: 108, distance: 10.7
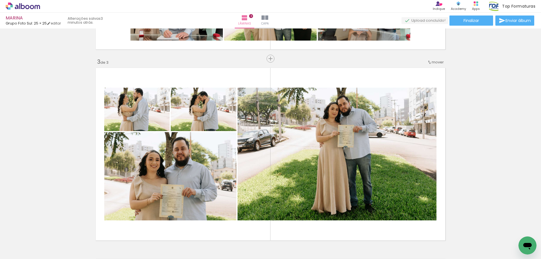
scroll to position [276, 0]
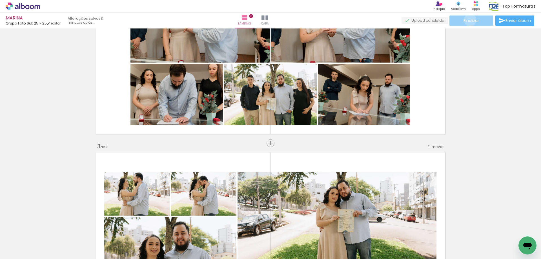
click at [468, 20] on span "Finalizar" at bounding box center [470, 21] width 15 height 4
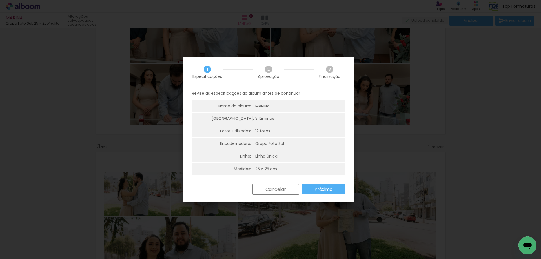
click at [519, 155] on iron-overlay-backdrop at bounding box center [270, 129] width 541 height 259
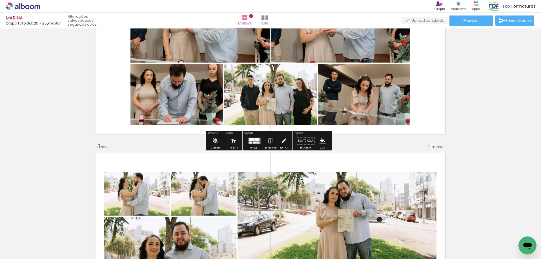
click at [20, 72] on div "Inserir lâmina 1 de 3 Inserir lâmina 2 de 3 Inserir lâmina 3 de 3" at bounding box center [270, 136] width 541 height 764
click at [251, 24] on span "Lâminas" at bounding box center [244, 23] width 13 height 5
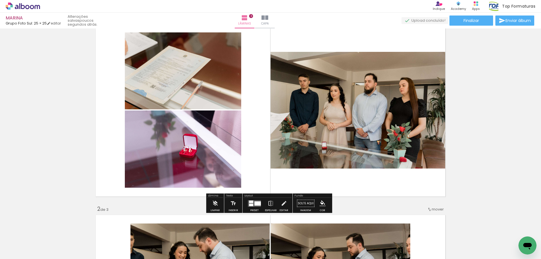
scroll to position [0, 0]
